Goal: Navigation & Orientation: Find specific page/section

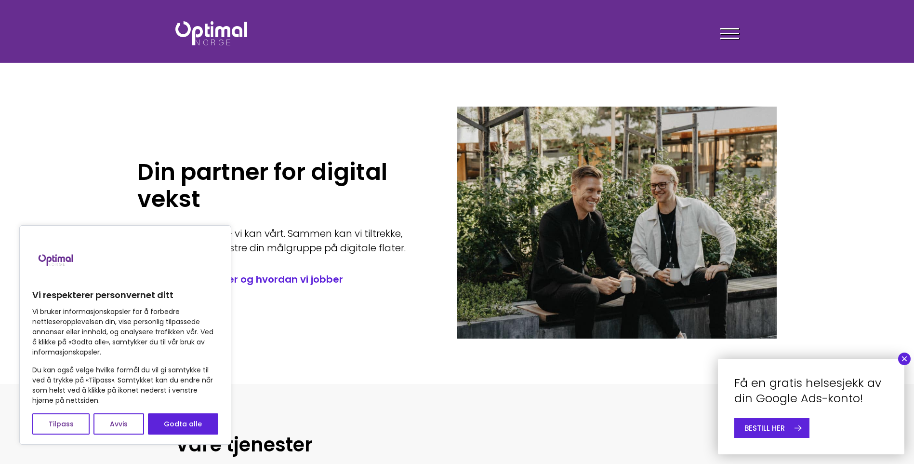
scroll to position [4, 0]
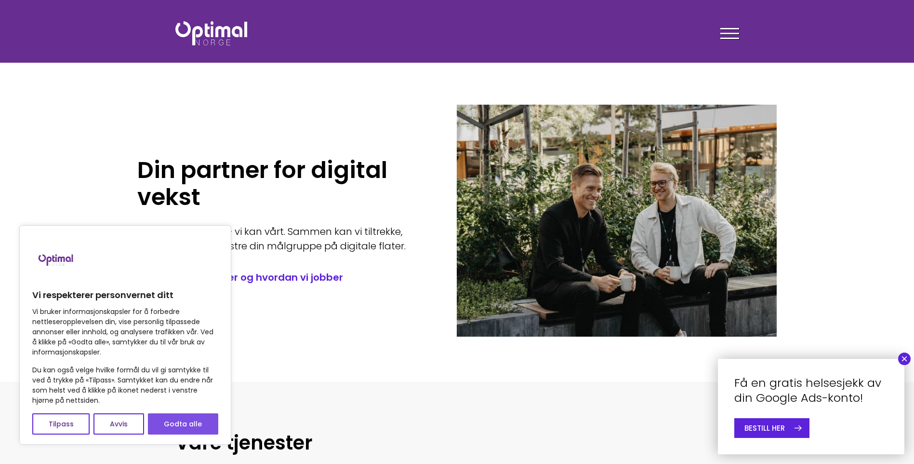
click at [174, 419] on button "Godta alle" at bounding box center [183, 423] width 70 height 21
checkbox input "true"
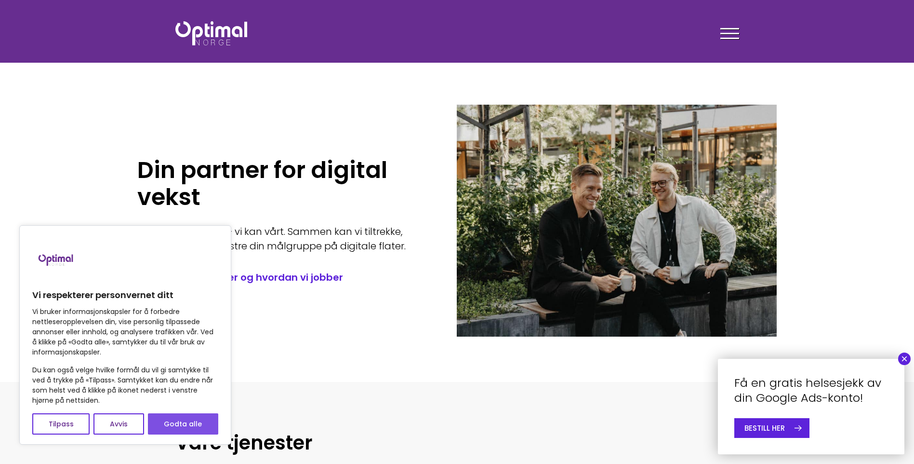
checkbox input "true"
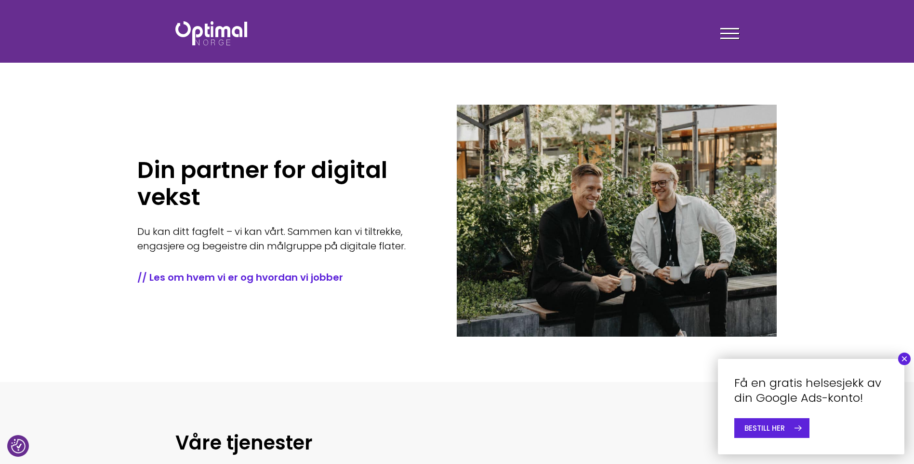
click at [281, 200] on h1 "Din partner for digital vekst" at bounding box center [282, 184] width 291 height 54
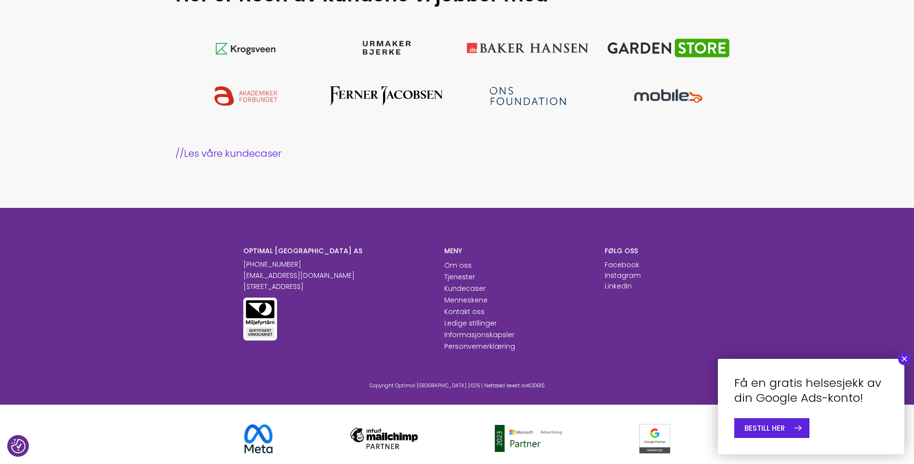
scroll to position [948, 0]
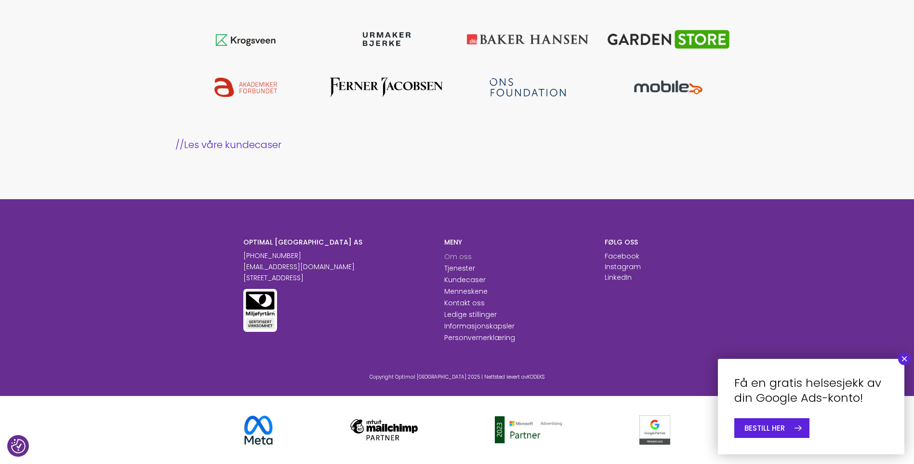
click at [455, 260] on link "Om oss" at bounding box center [457, 257] width 27 height 10
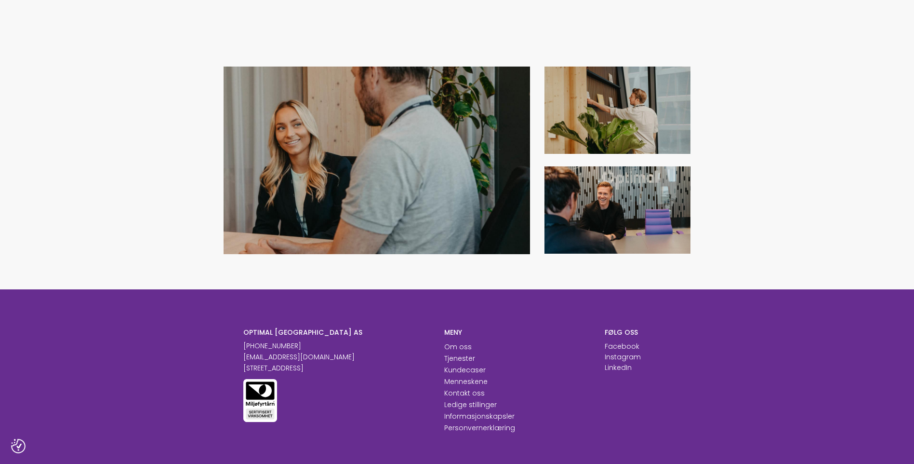
scroll to position [970, 0]
